Goal: Transaction & Acquisition: Book appointment/travel/reservation

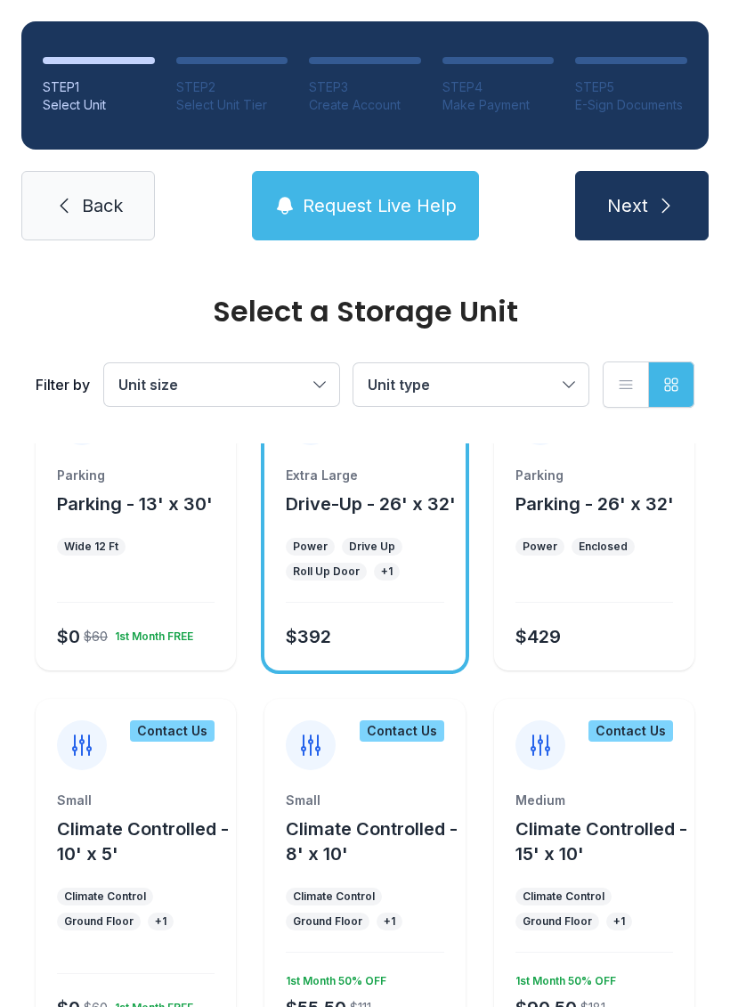
scroll to position [790, 0]
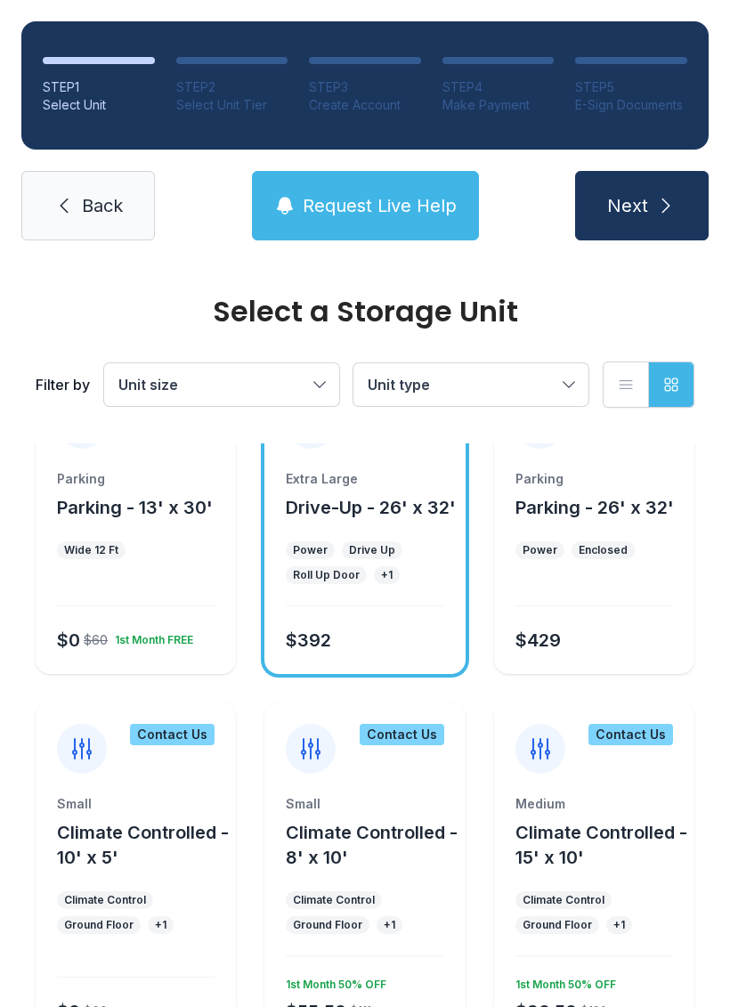
click at [196, 599] on div at bounding box center [136, 593] width 158 height 26
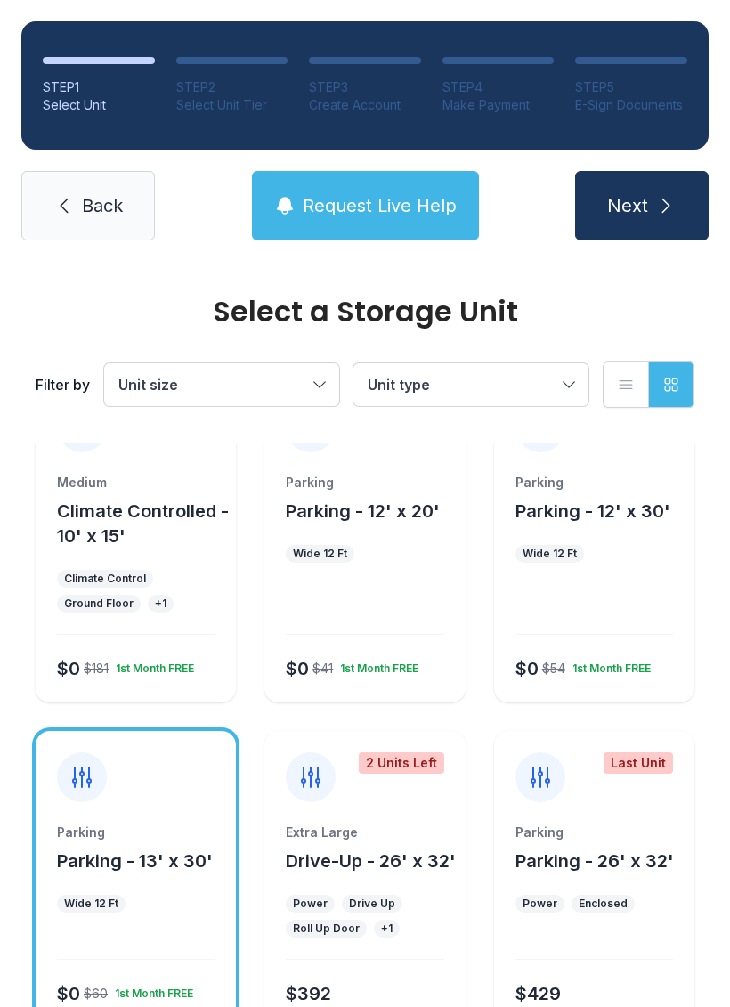
scroll to position [434, 0]
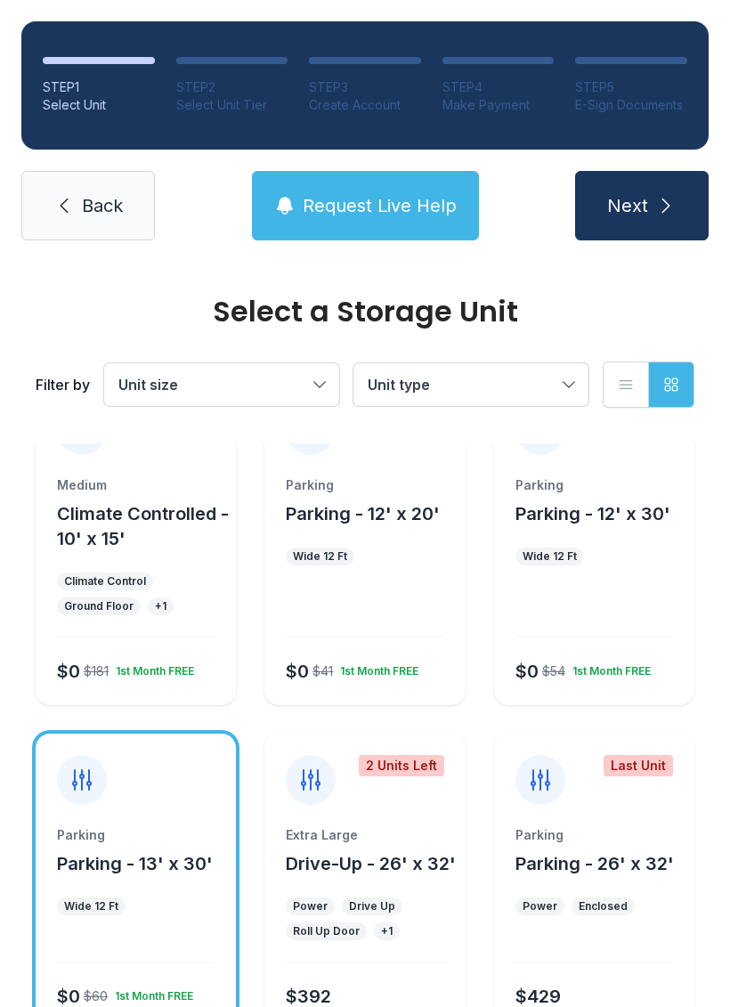
click at [109, 605] on div "Ground Floor" at bounding box center [98, 606] width 69 height 14
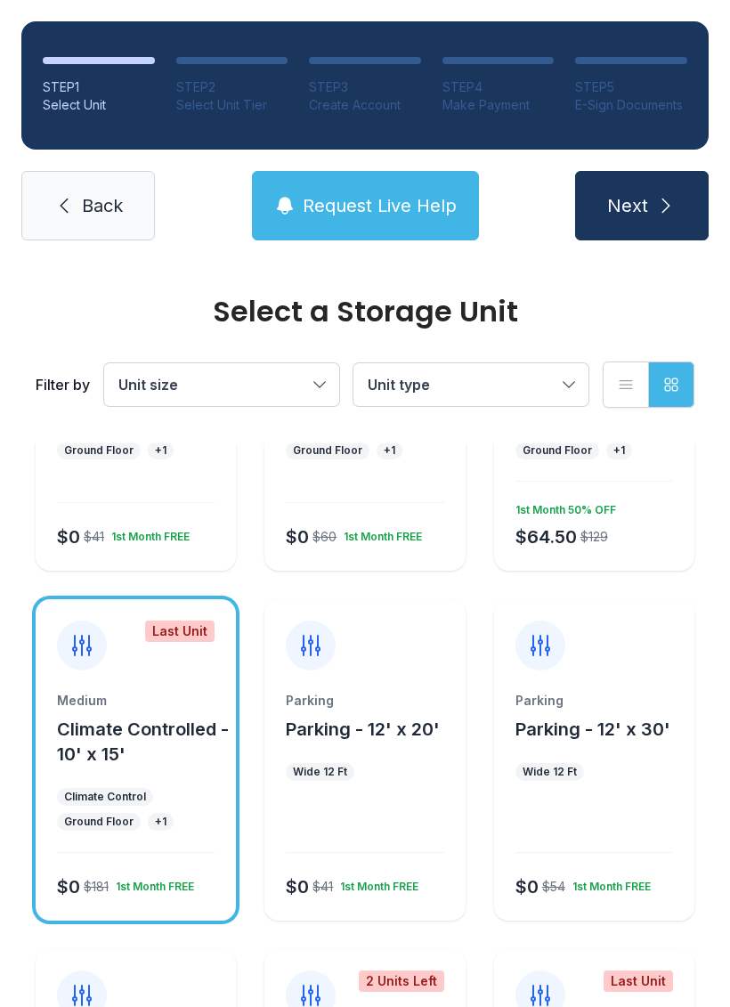
scroll to position [221, 0]
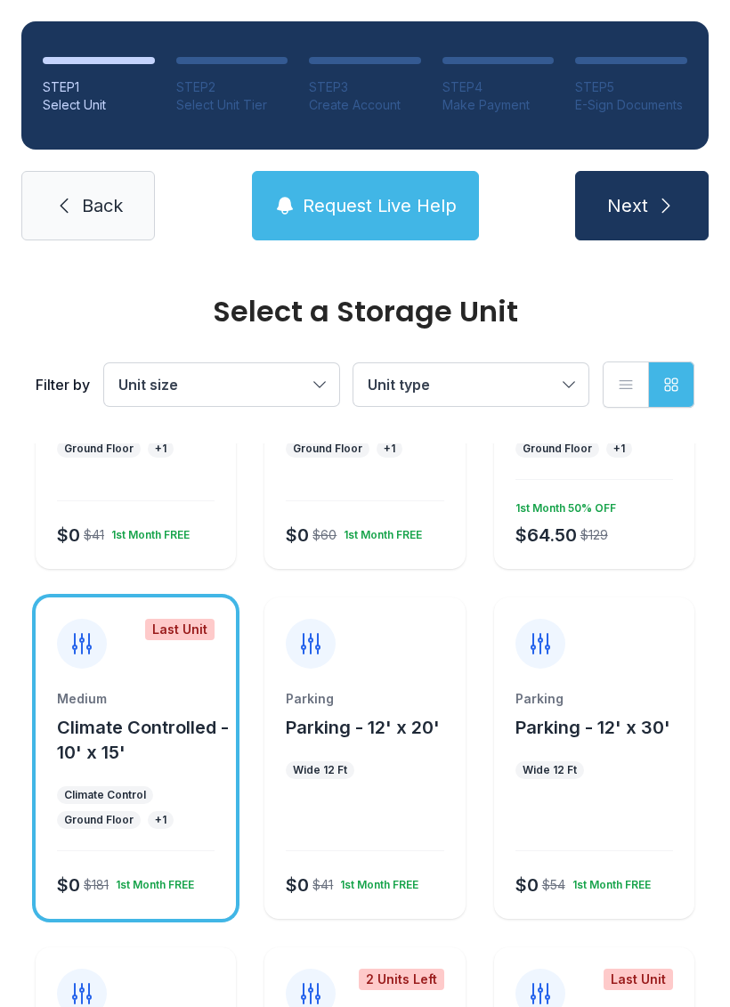
click at [174, 794] on ul "Climate Control Ground Floor + 1" at bounding box center [136, 807] width 158 height 43
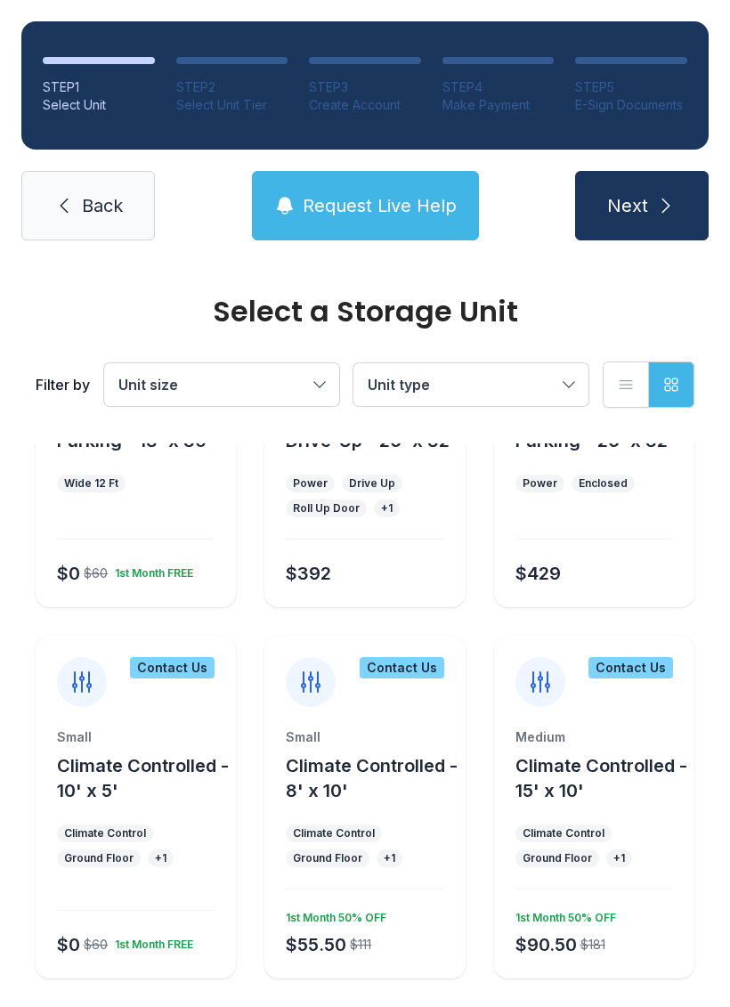
scroll to position [856, 0]
click at [658, 197] on icon "submit" at bounding box center [665, 205] width 21 height 21
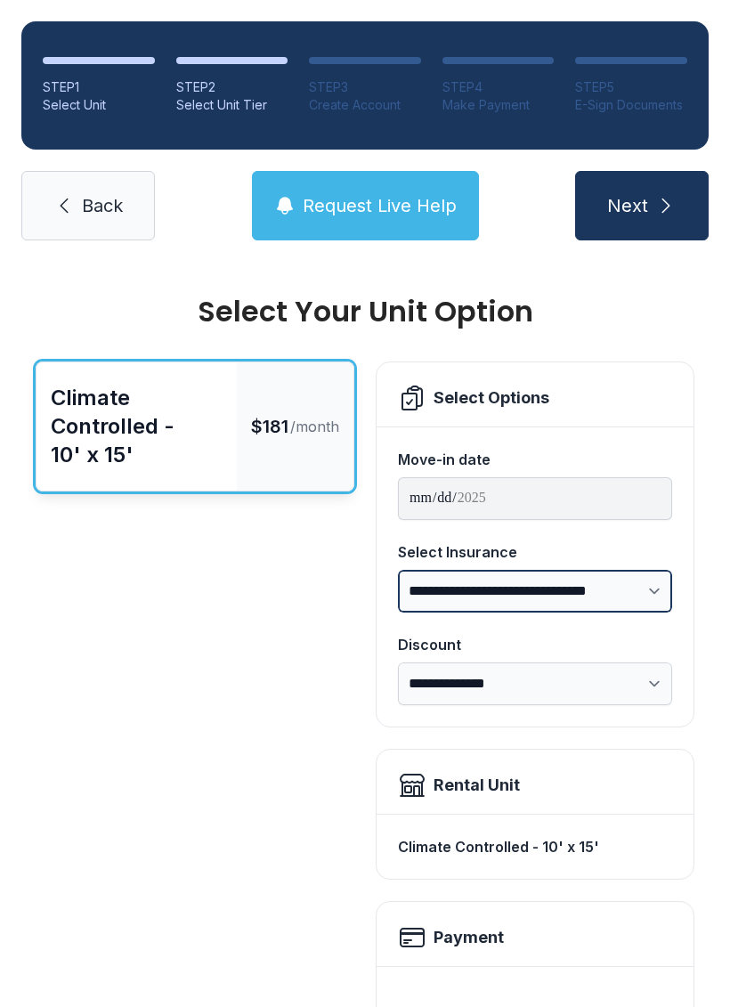
click at [655, 592] on select "**********" at bounding box center [535, 591] width 274 height 43
click at [109, 211] on span "Back" at bounding box center [102, 205] width 41 height 25
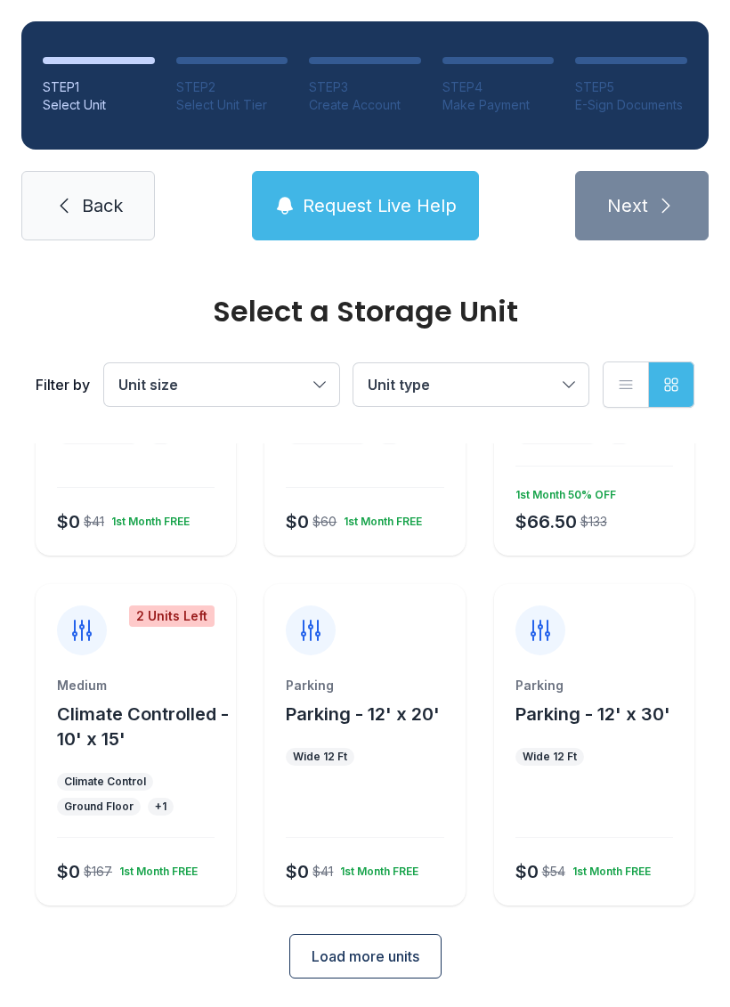
scroll to position [233, 0]
click at [371, 953] on span "Load more units" at bounding box center [366, 956] width 108 height 21
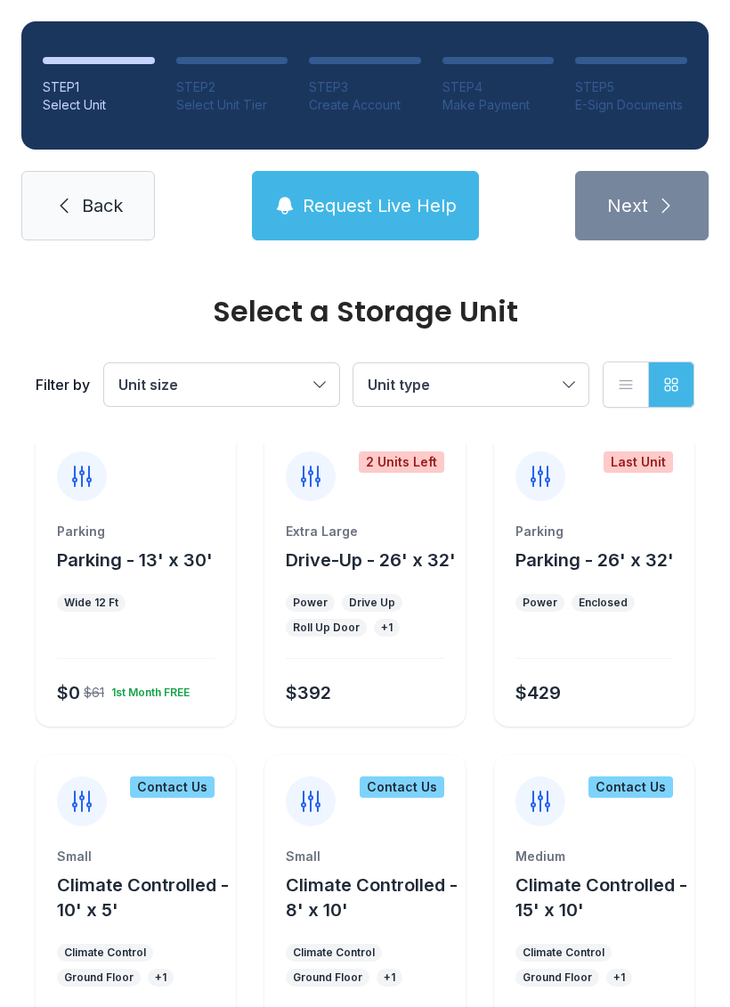
scroll to position [717, 0]
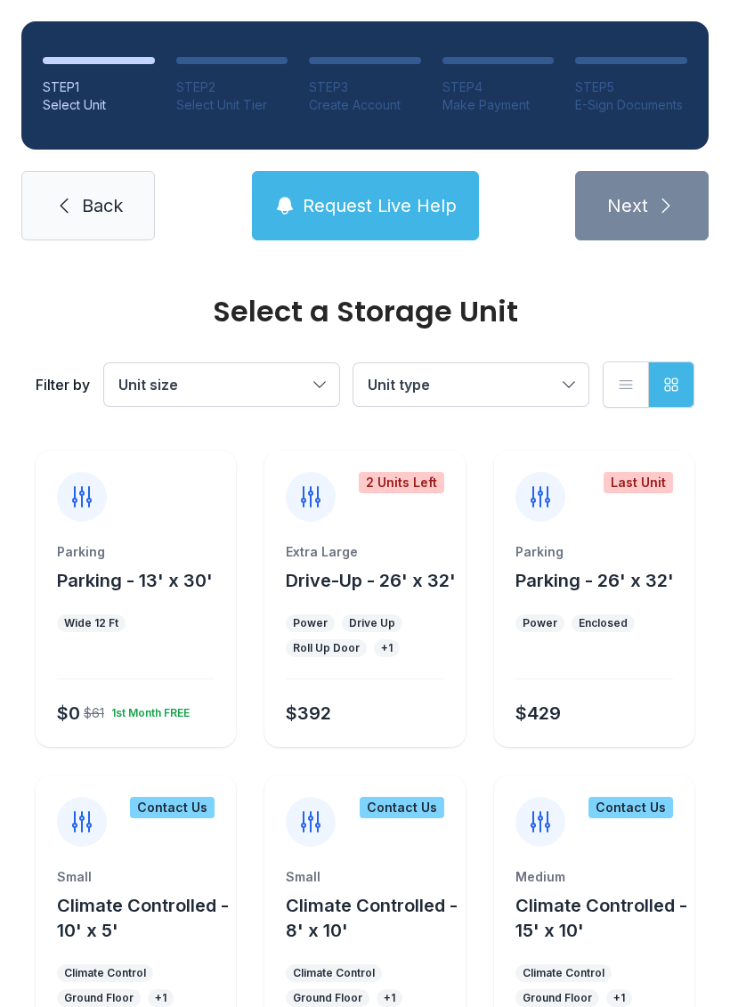
click at [417, 693] on div "Extra Large Drive-Up - 26' x 32' Power Drive Up Roll Up Door + 1 $392" at bounding box center [364, 645] width 200 height 204
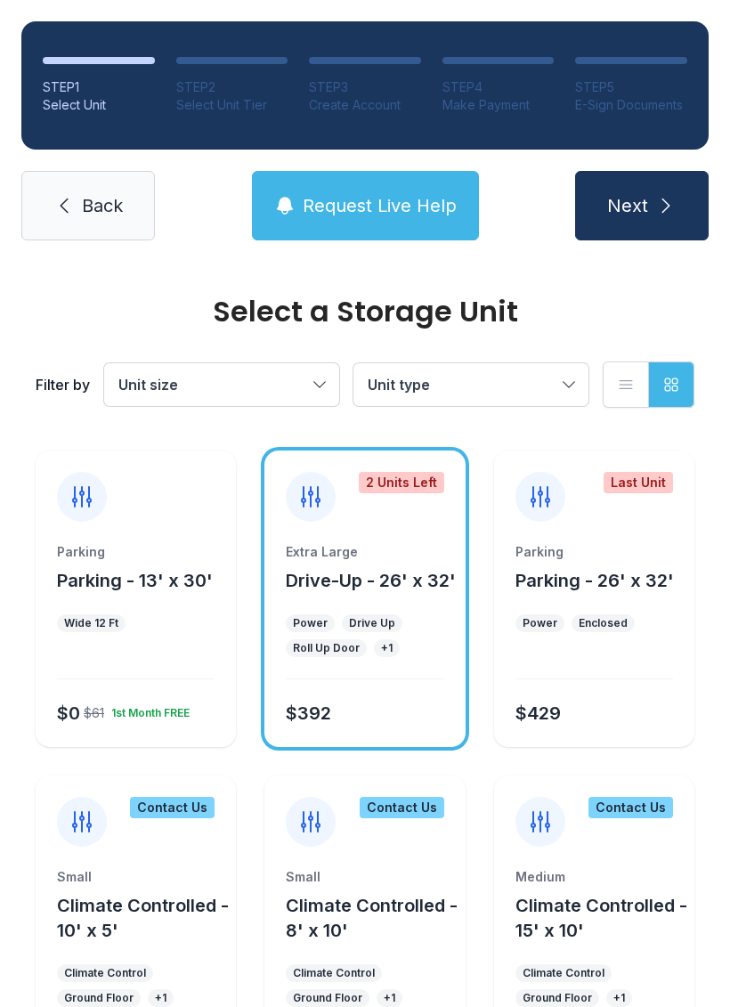
click at [680, 216] on button "Next" at bounding box center [642, 205] width 134 height 69
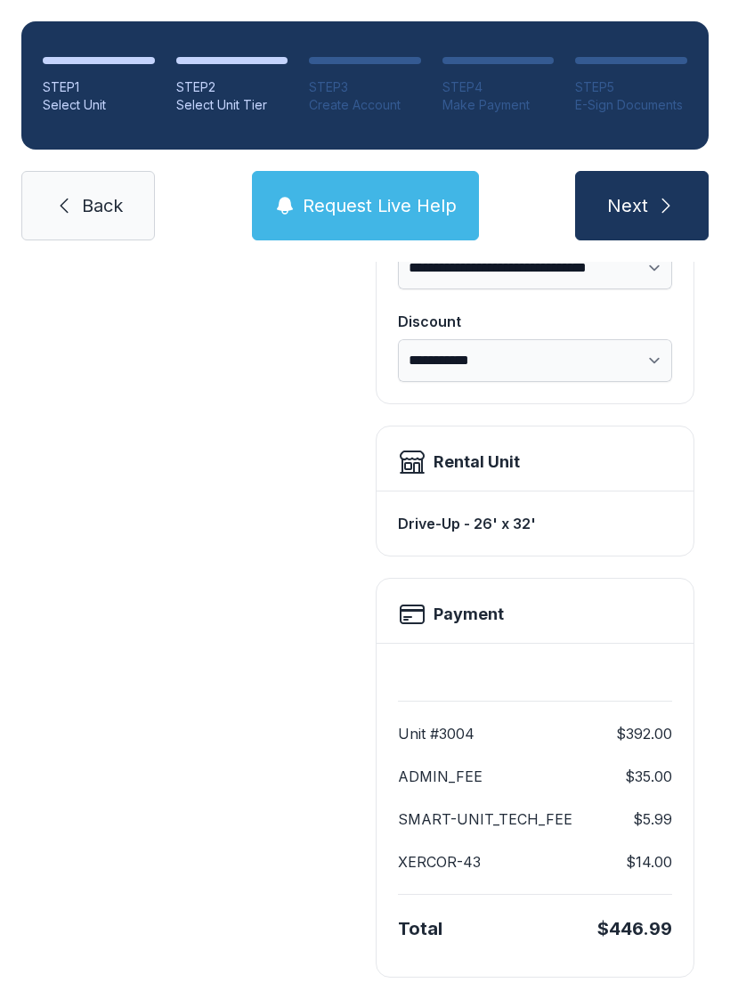
scroll to position [321, 0]
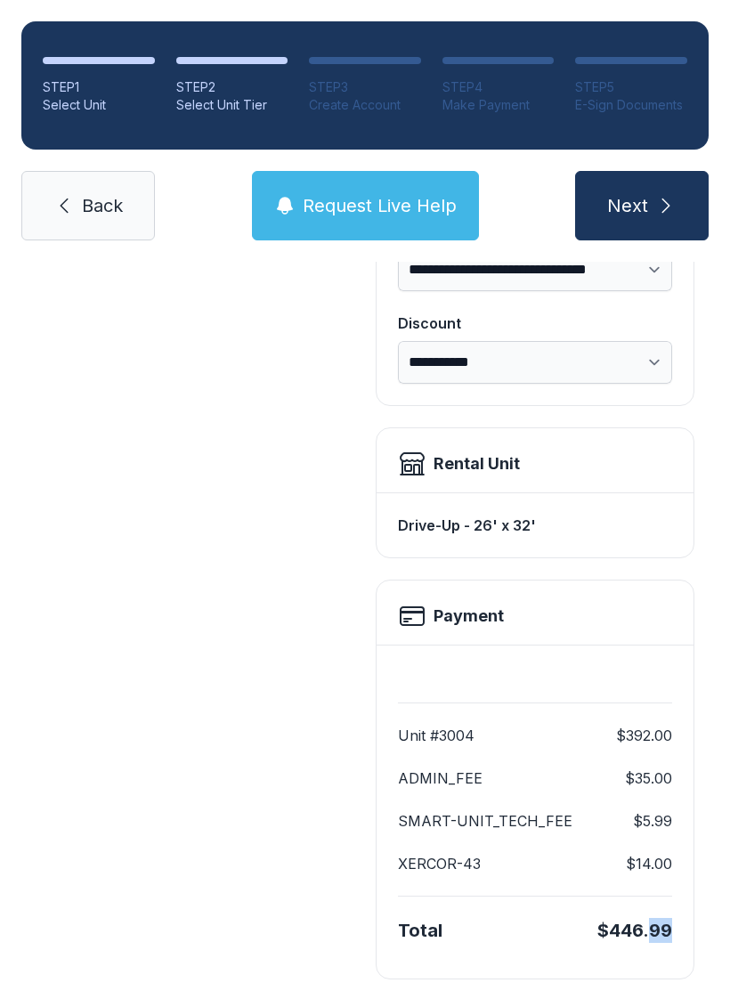
click at [106, 205] on span "Back" at bounding box center [102, 205] width 41 height 25
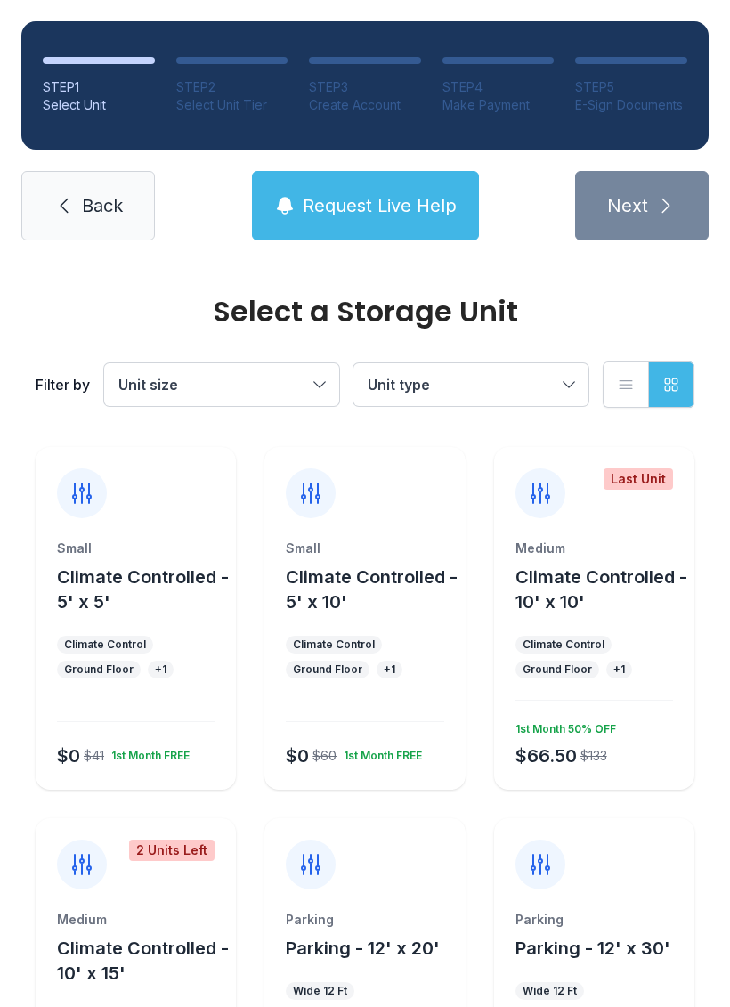
click at [406, 192] on button "Request Live Help" at bounding box center [365, 205] width 227 height 69
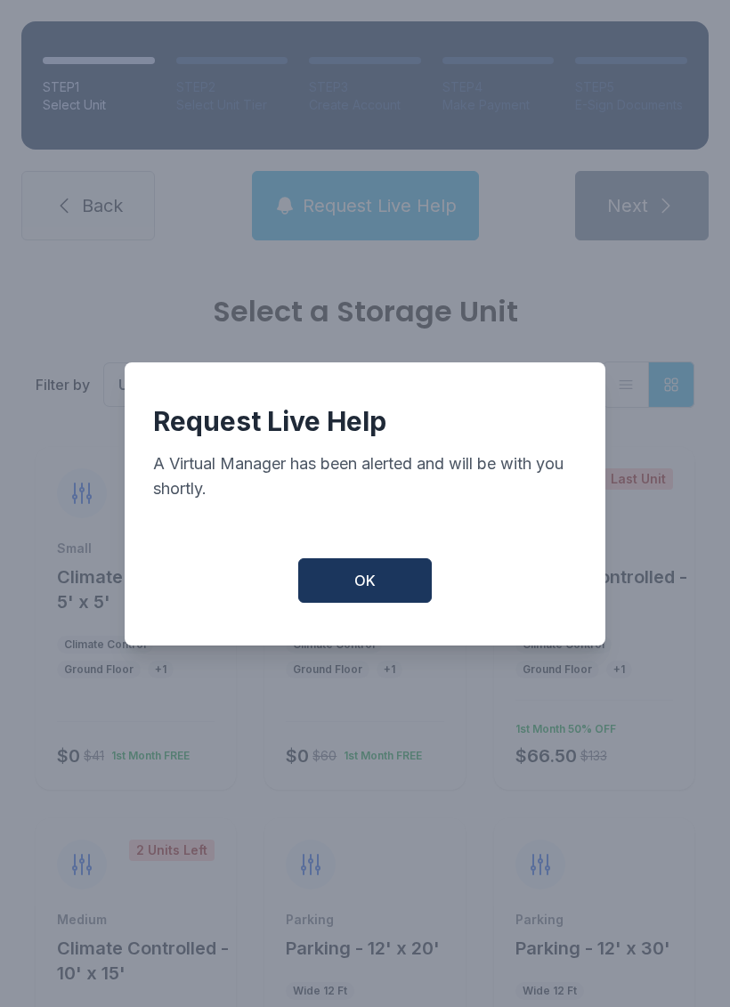
click at [399, 587] on button "OK" at bounding box center [365, 580] width 134 height 45
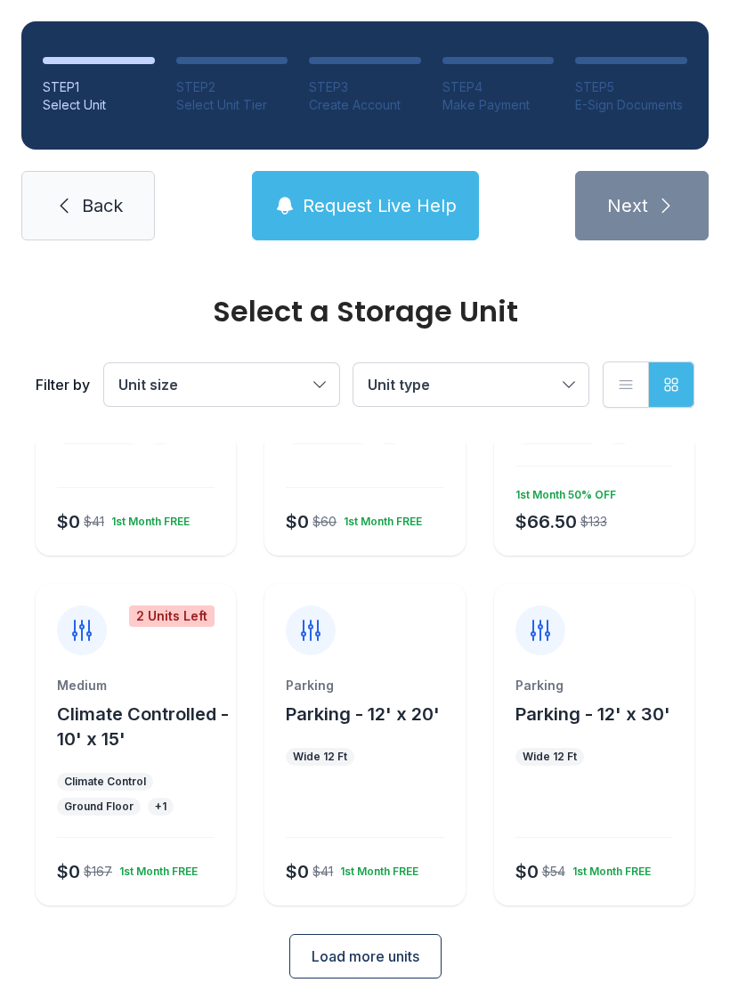
scroll to position [233, 0]
